Goal: Task Accomplishment & Management: Manage account settings

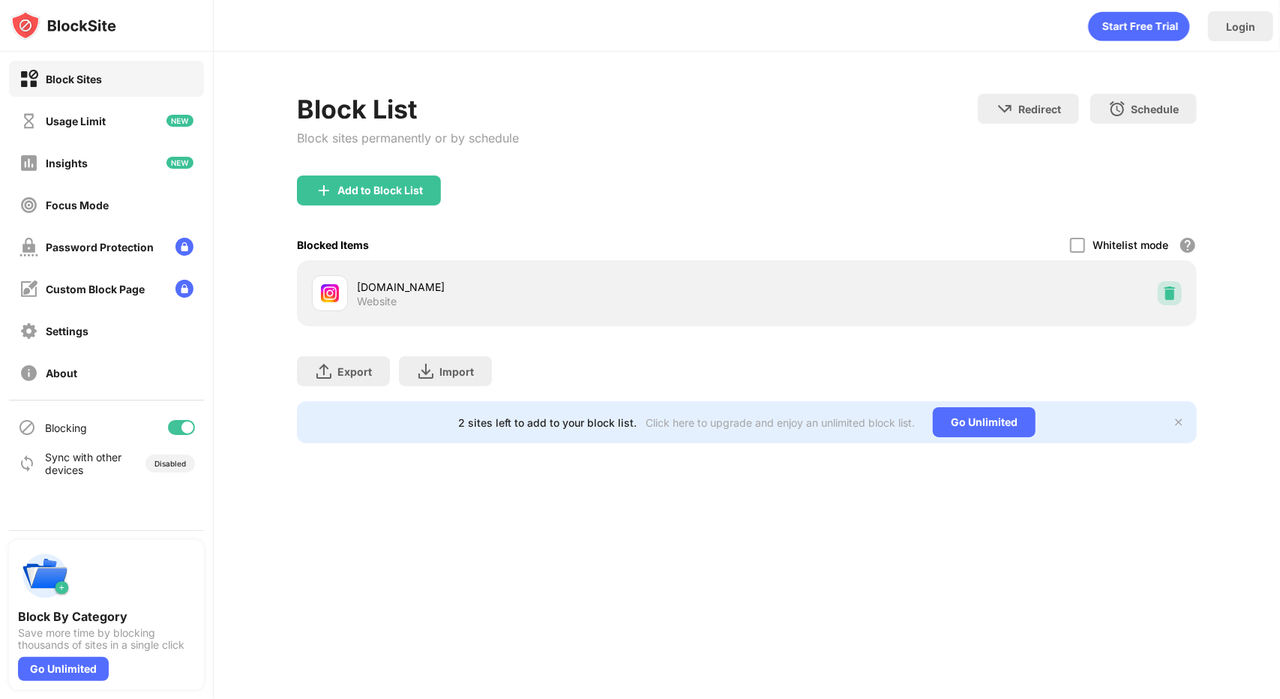
click at [1159, 292] on div at bounding box center [1170, 293] width 24 height 24
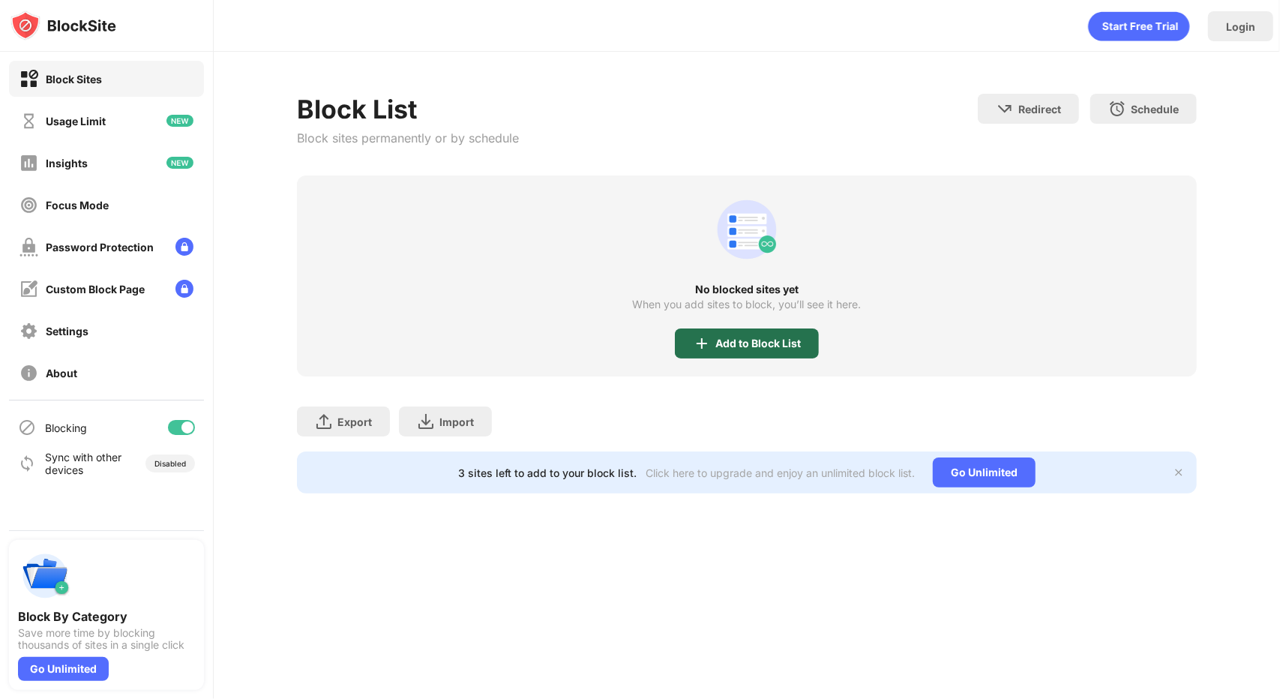
click at [784, 337] on div "Add to Block List" at bounding box center [757, 343] width 85 height 12
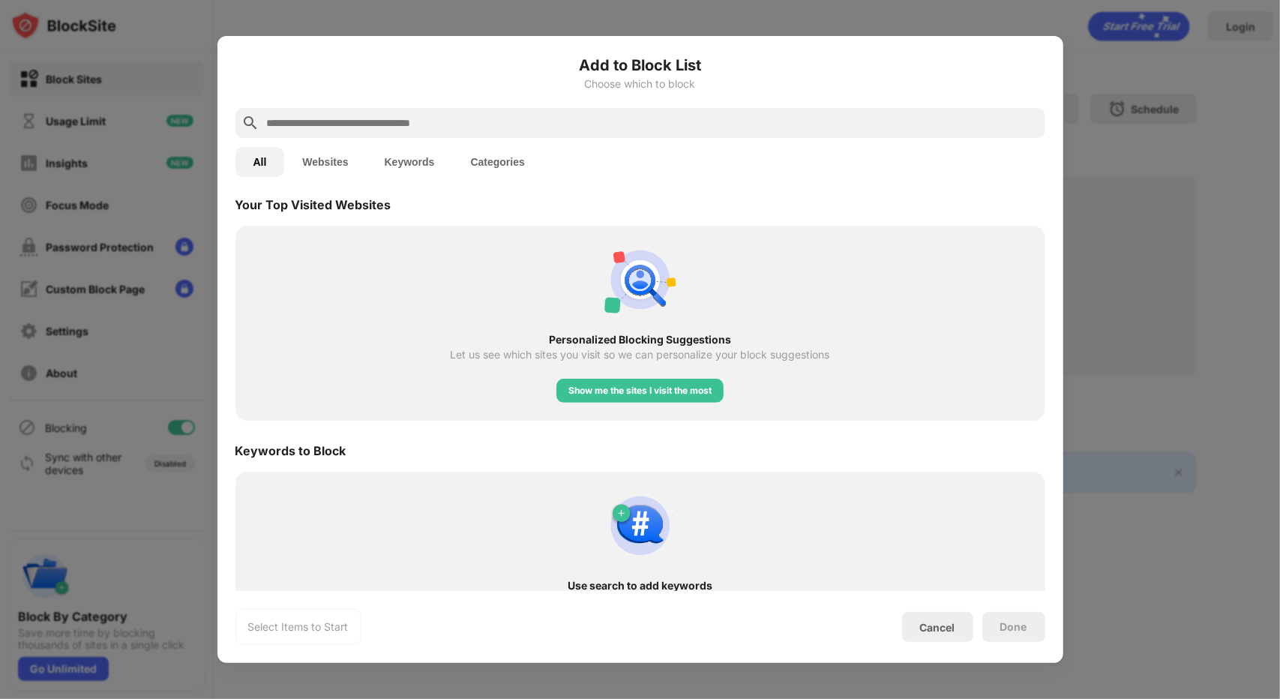
scroll to position [567, 0]
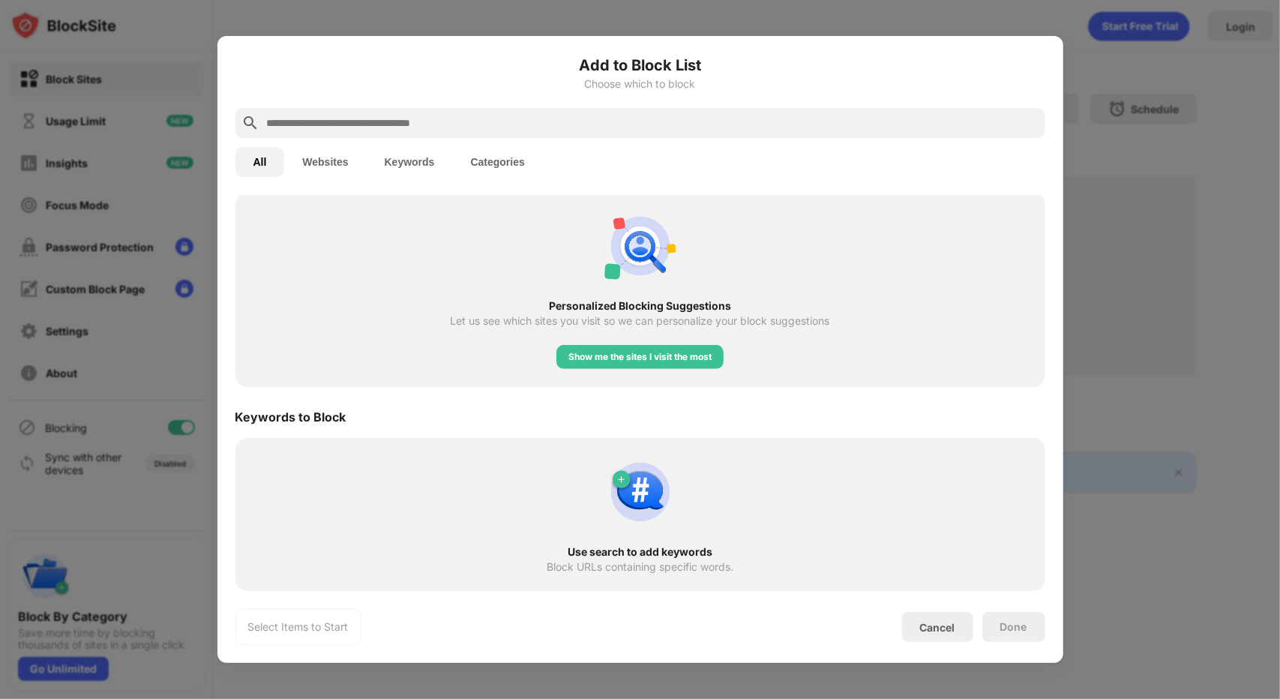
click at [1102, 235] on div at bounding box center [640, 349] width 1280 height 699
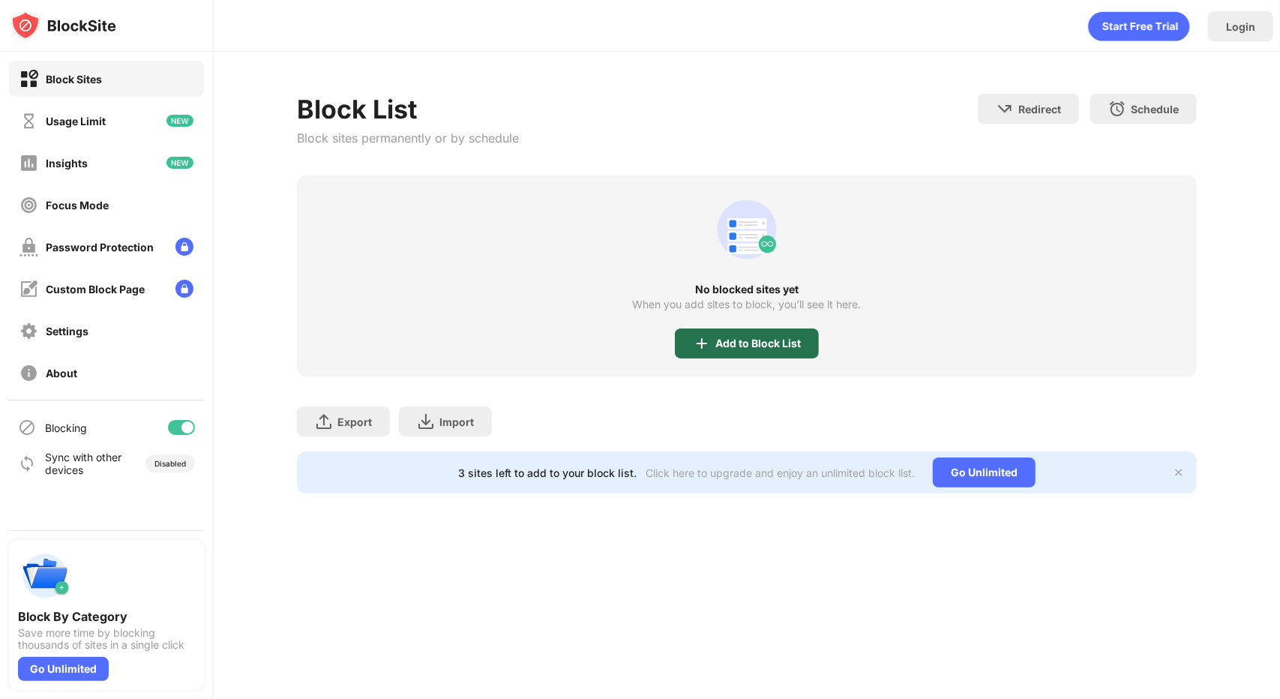
click at [780, 348] on div "Add to Block List" at bounding box center [757, 343] width 85 height 12
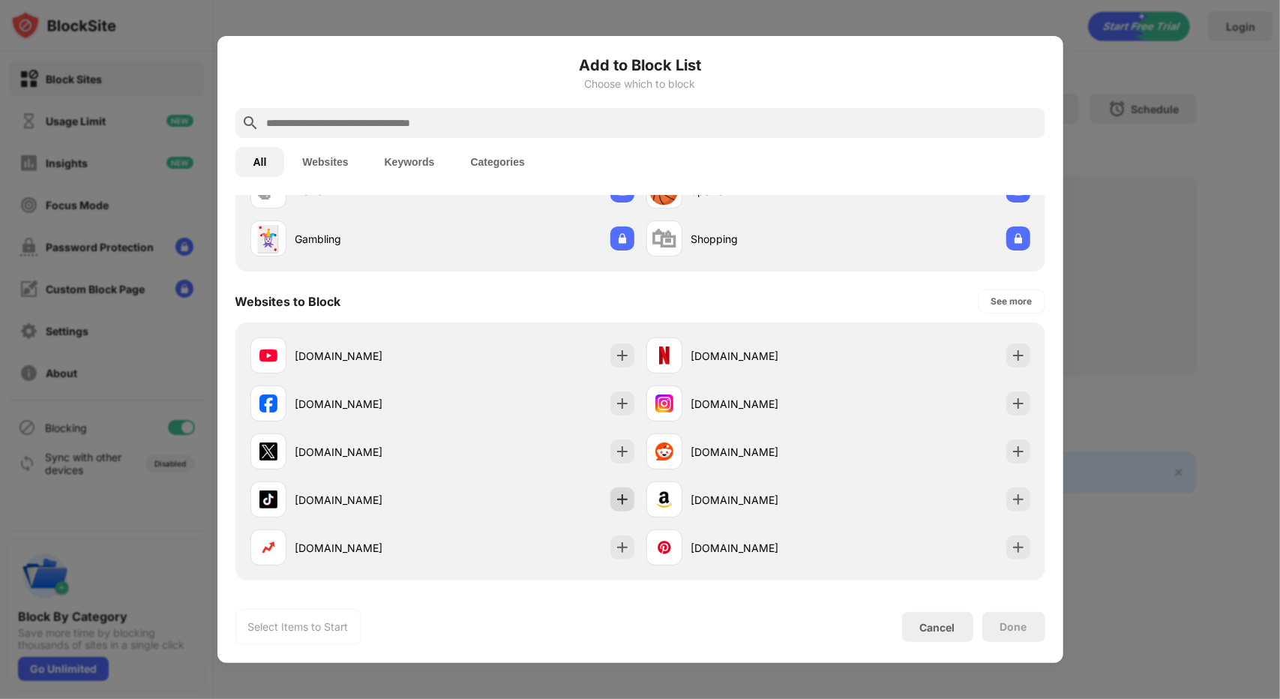
scroll to position [136, 0]
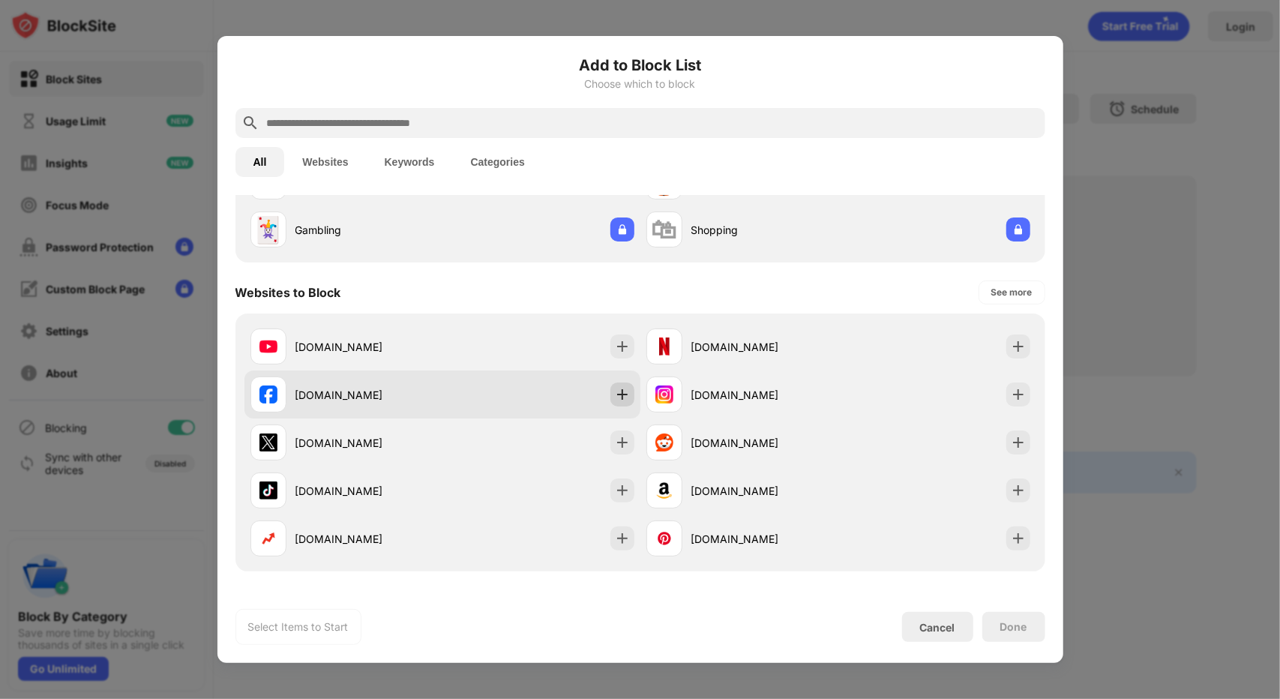
click at [621, 400] on img at bounding box center [622, 394] width 15 height 15
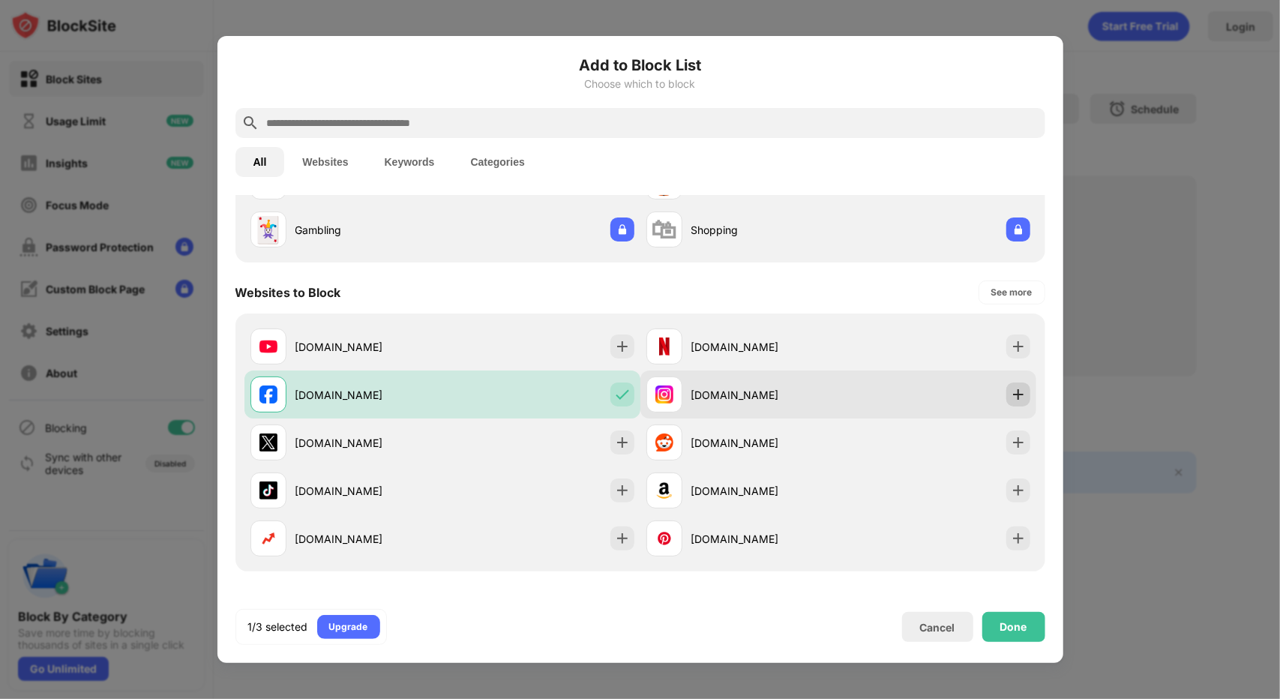
click at [1012, 396] on img at bounding box center [1018, 394] width 15 height 15
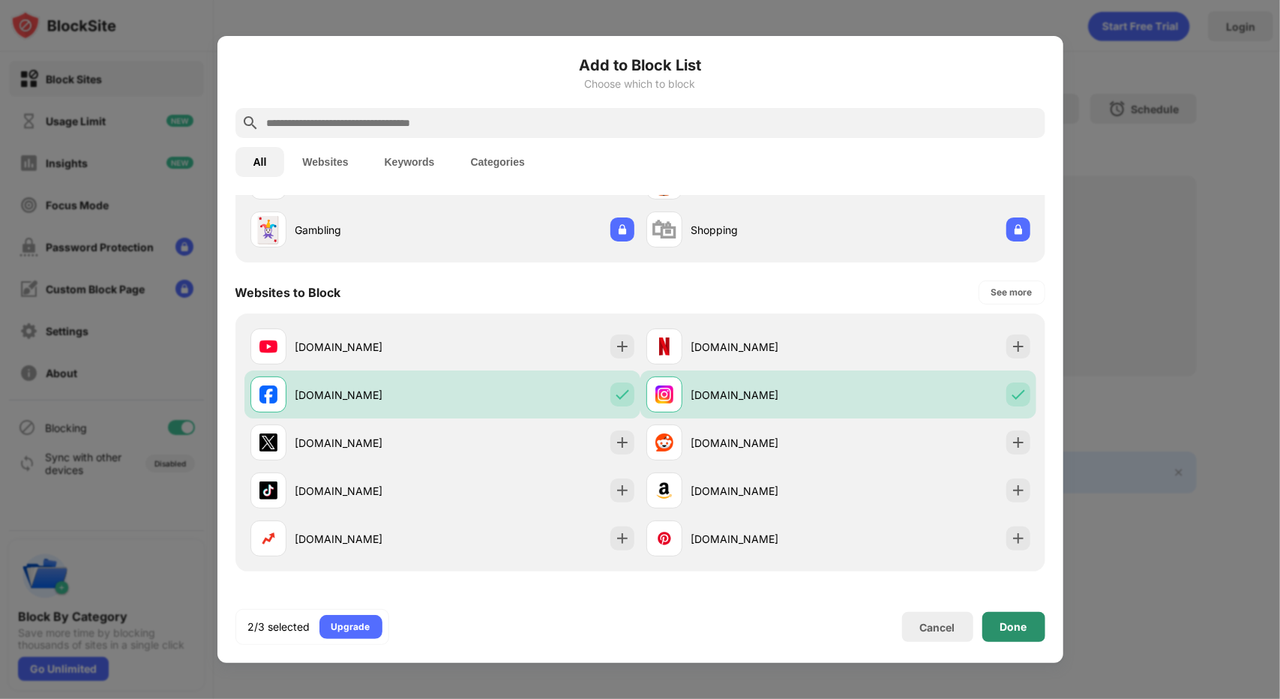
click at [1024, 626] on div "Done" at bounding box center [1013, 627] width 27 height 12
